Goal: Check status: Check status

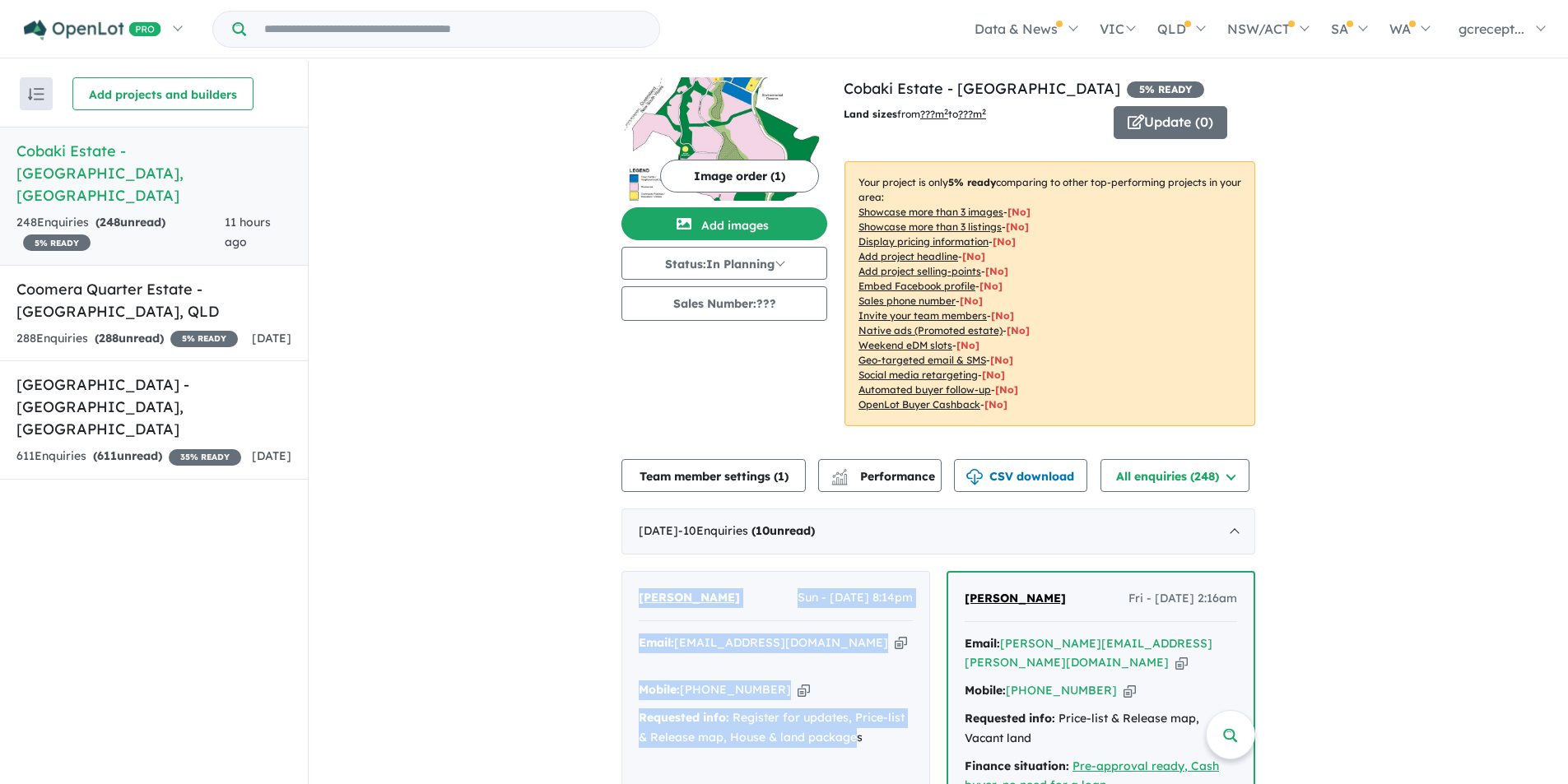
scroll to position [247, 0]
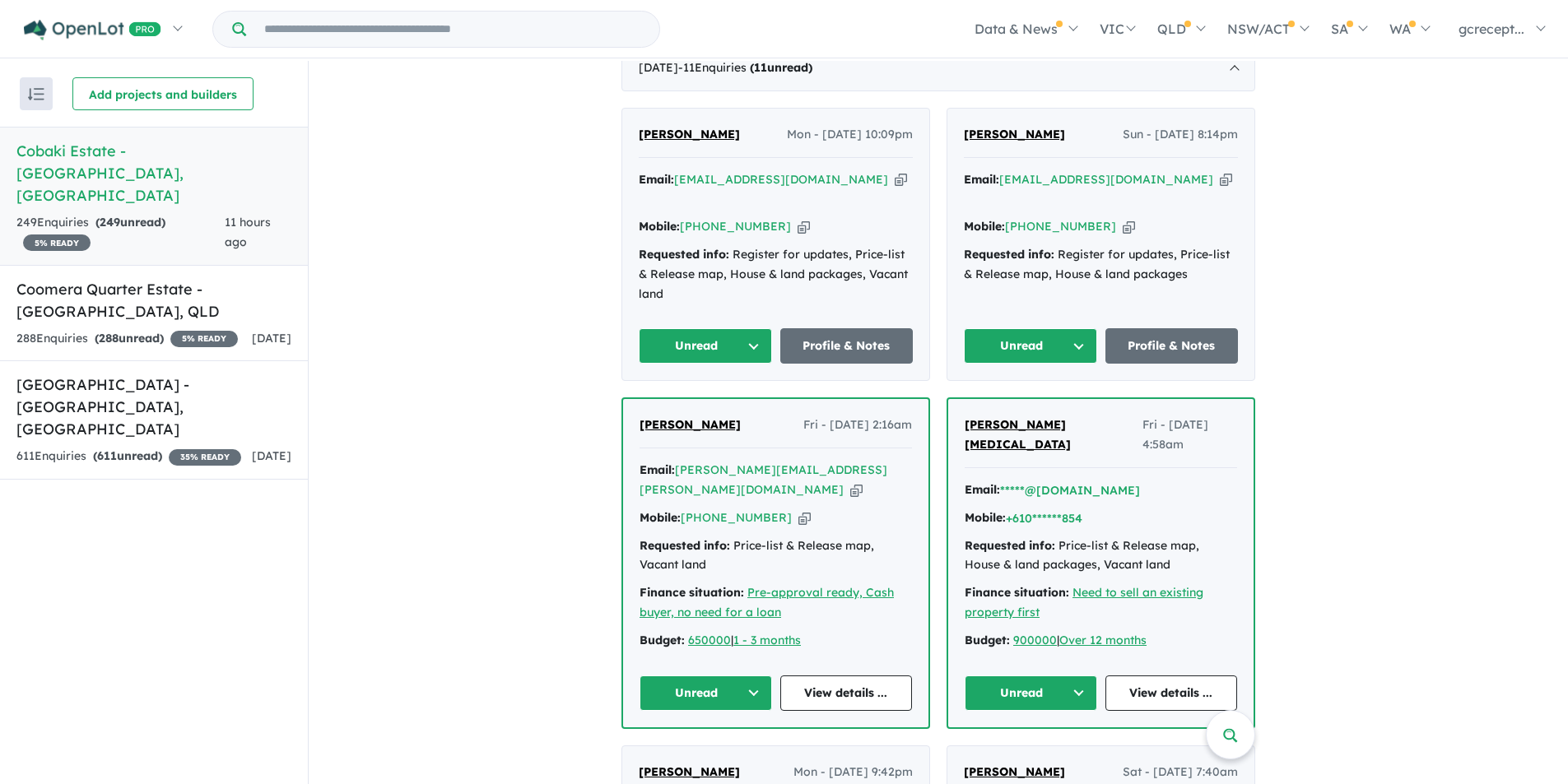
scroll to position [494, 0]
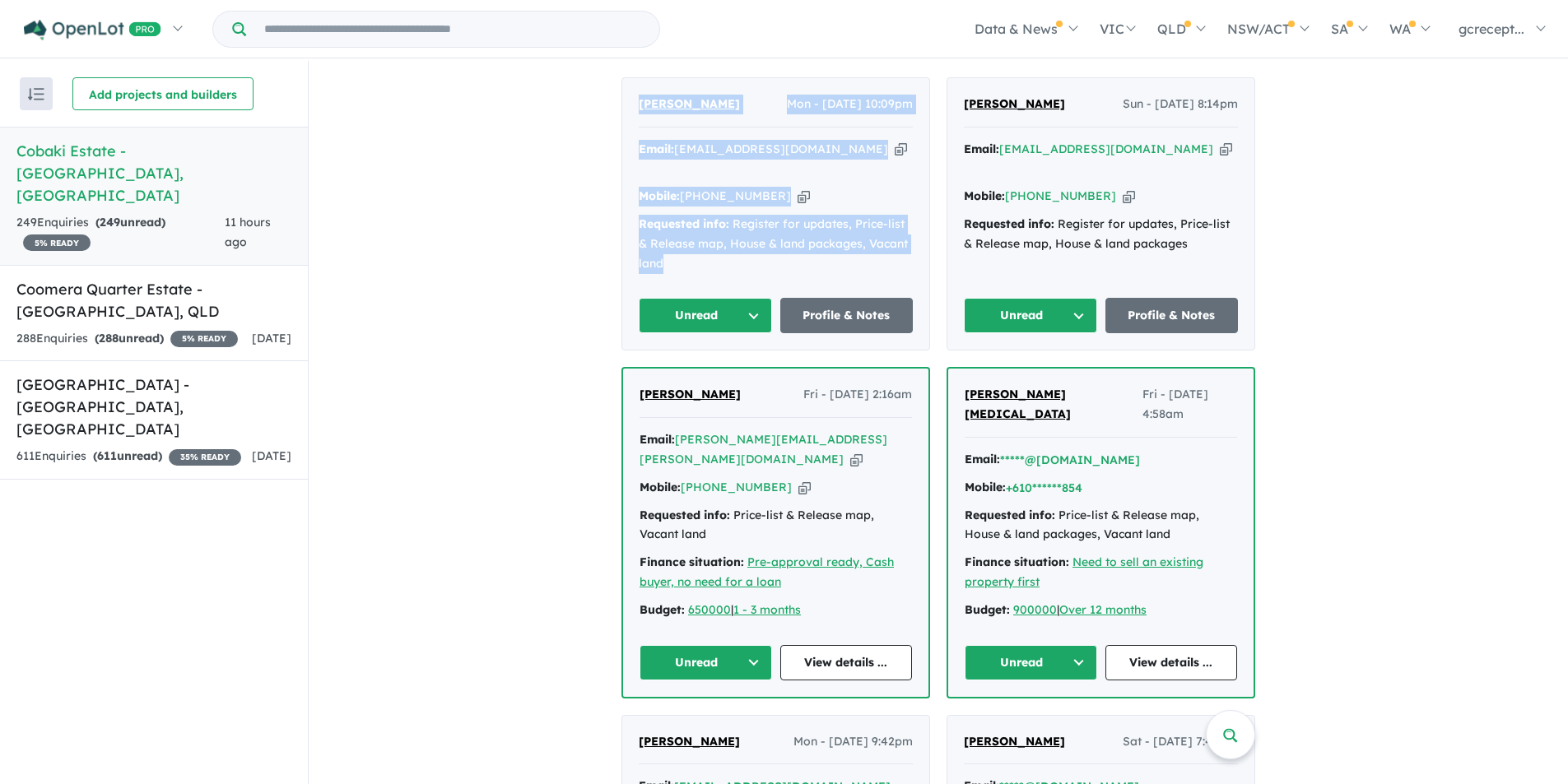
drag, startPoint x: 701, startPoint y: 246, endPoint x: 601, endPoint y: 89, distance: 186.1
copy div "[PERSON_NAME] Mon - [DATE] 10:09pm Email: [EMAIL_ADDRESS][DOMAIN_NAME] Copied! …"
